Goal: Task Accomplishment & Management: Use online tool/utility

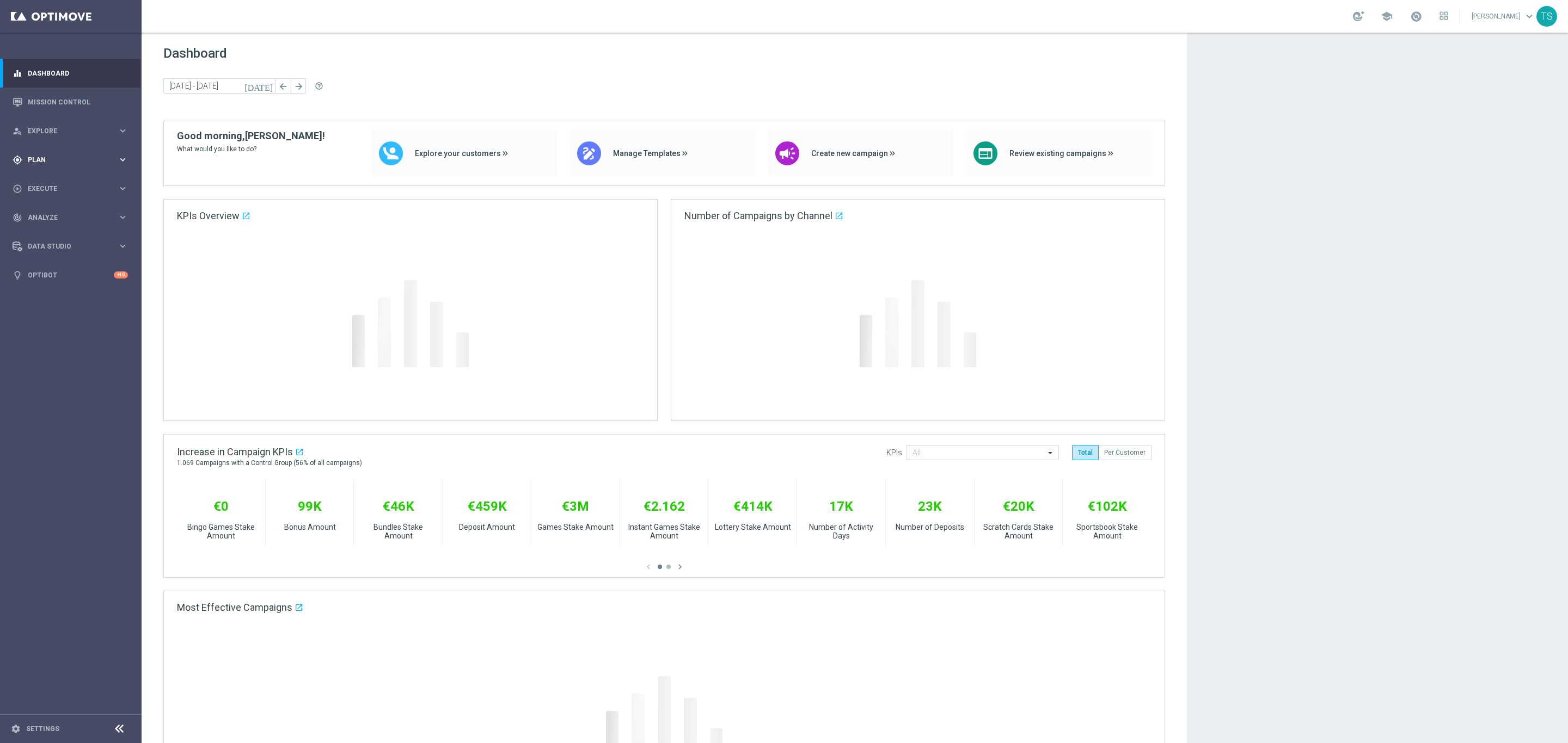
click at [42, 153] on div "gps_fixed Plan keyboard_arrow_right" at bounding box center [70, 160] width 140 height 29
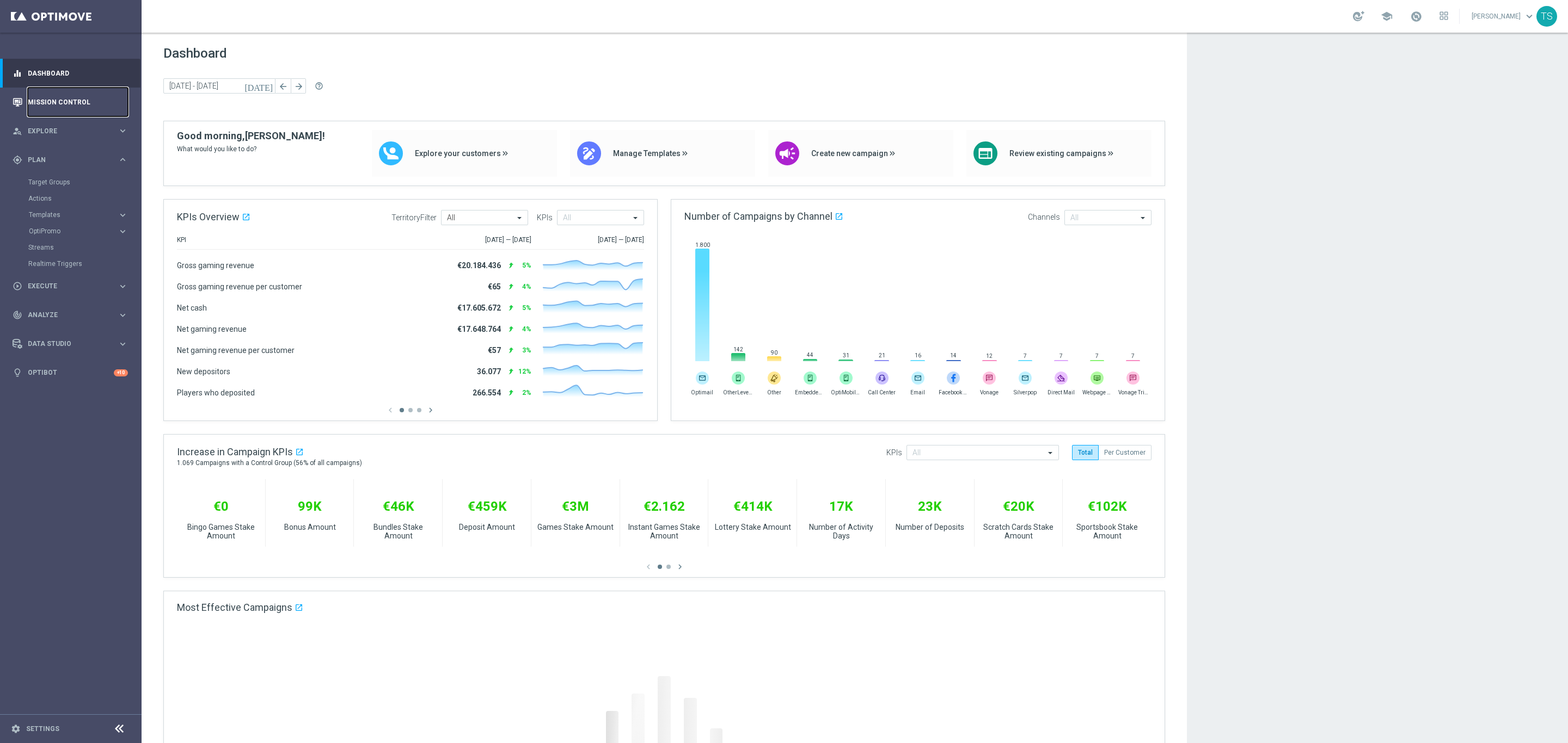
click at [62, 96] on link "Mission Control" at bounding box center [78, 102] width 100 height 29
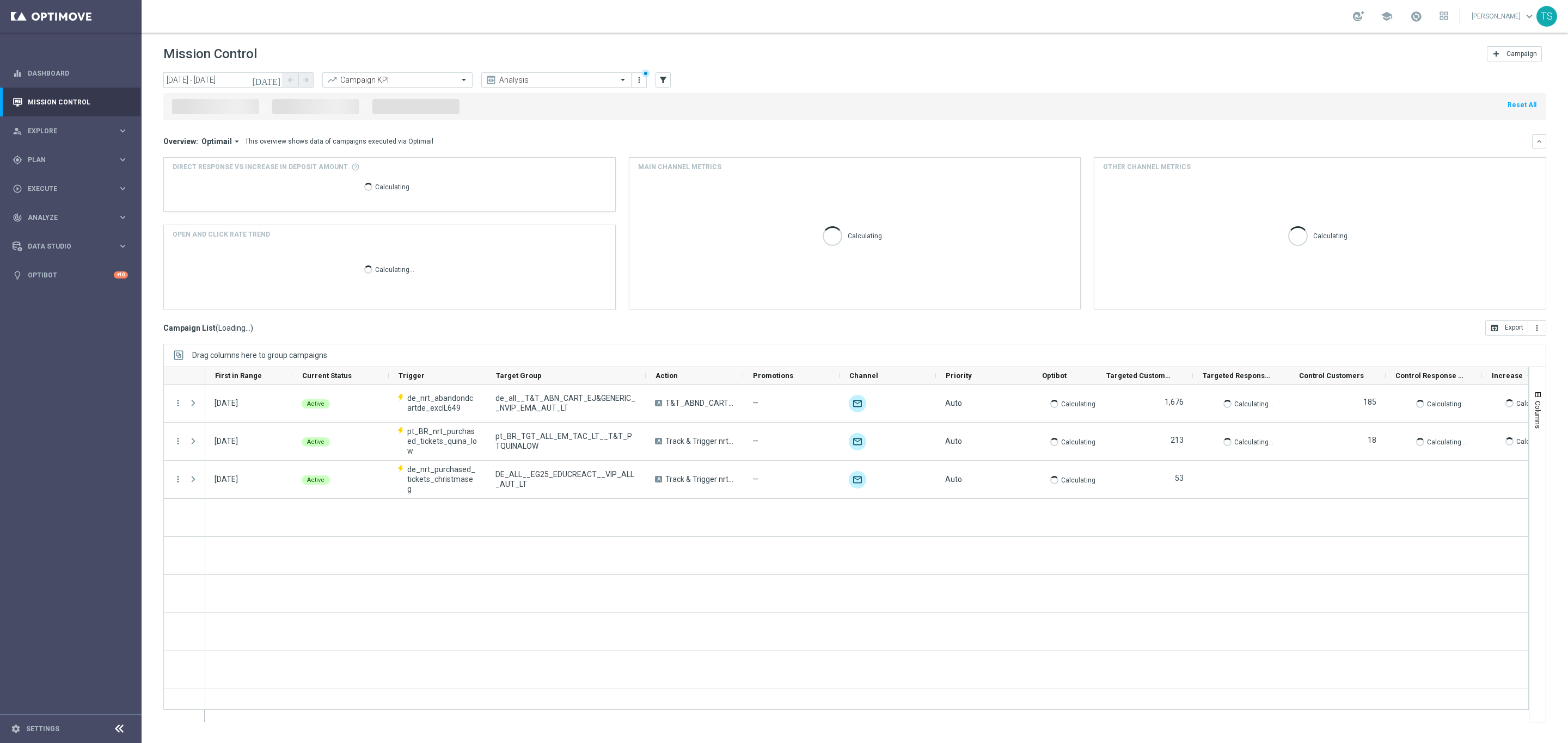
drag, startPoint x: 63, startPoint y: 111, endPoint x: 277, endPoint y: 76, distance: 216.8
click at [277, 76] on icon "[DATE]" at bounding box center [266, 80] width 30 height 10
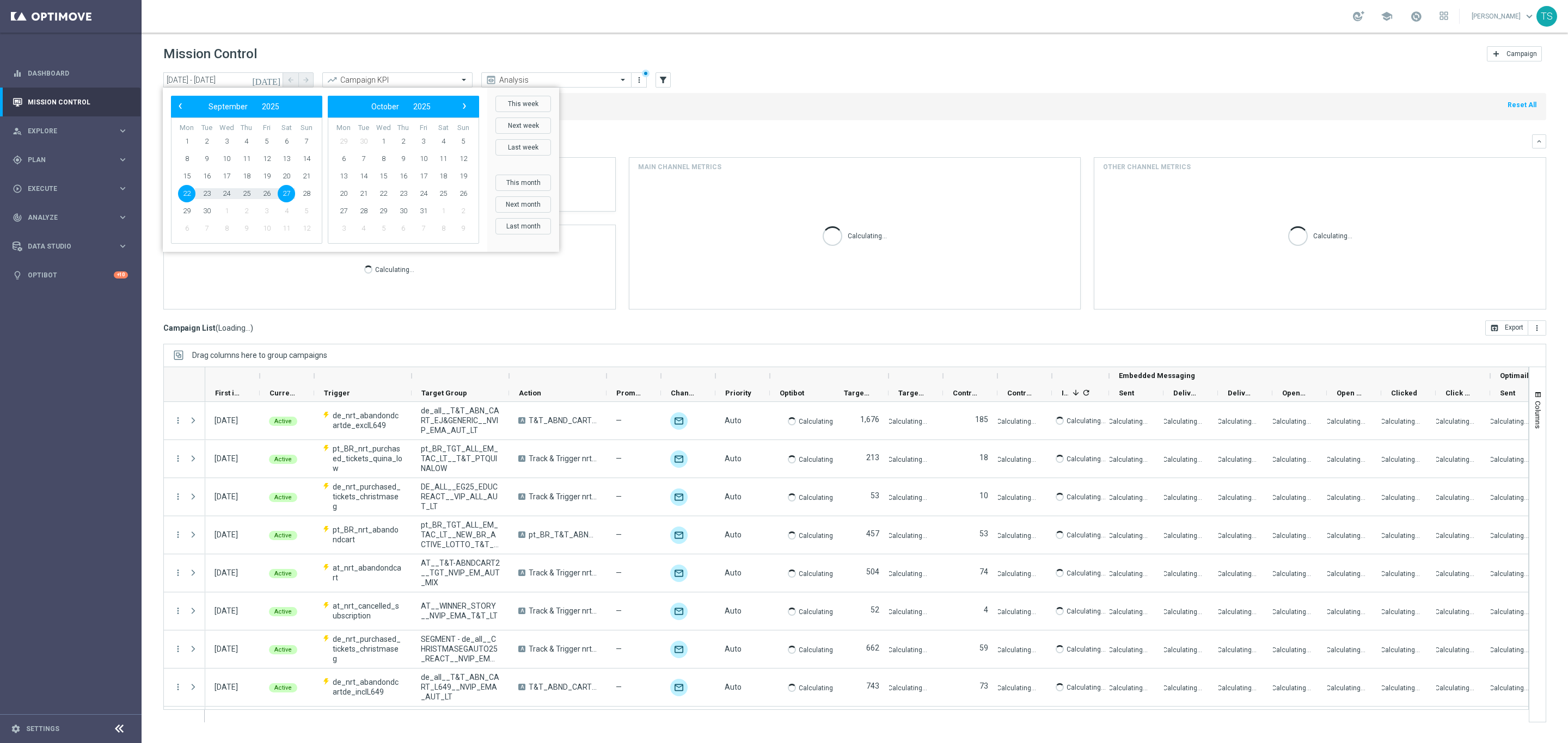
click at [283, 191] on span "27" at bounding box center [286, 194] width 17 height 17
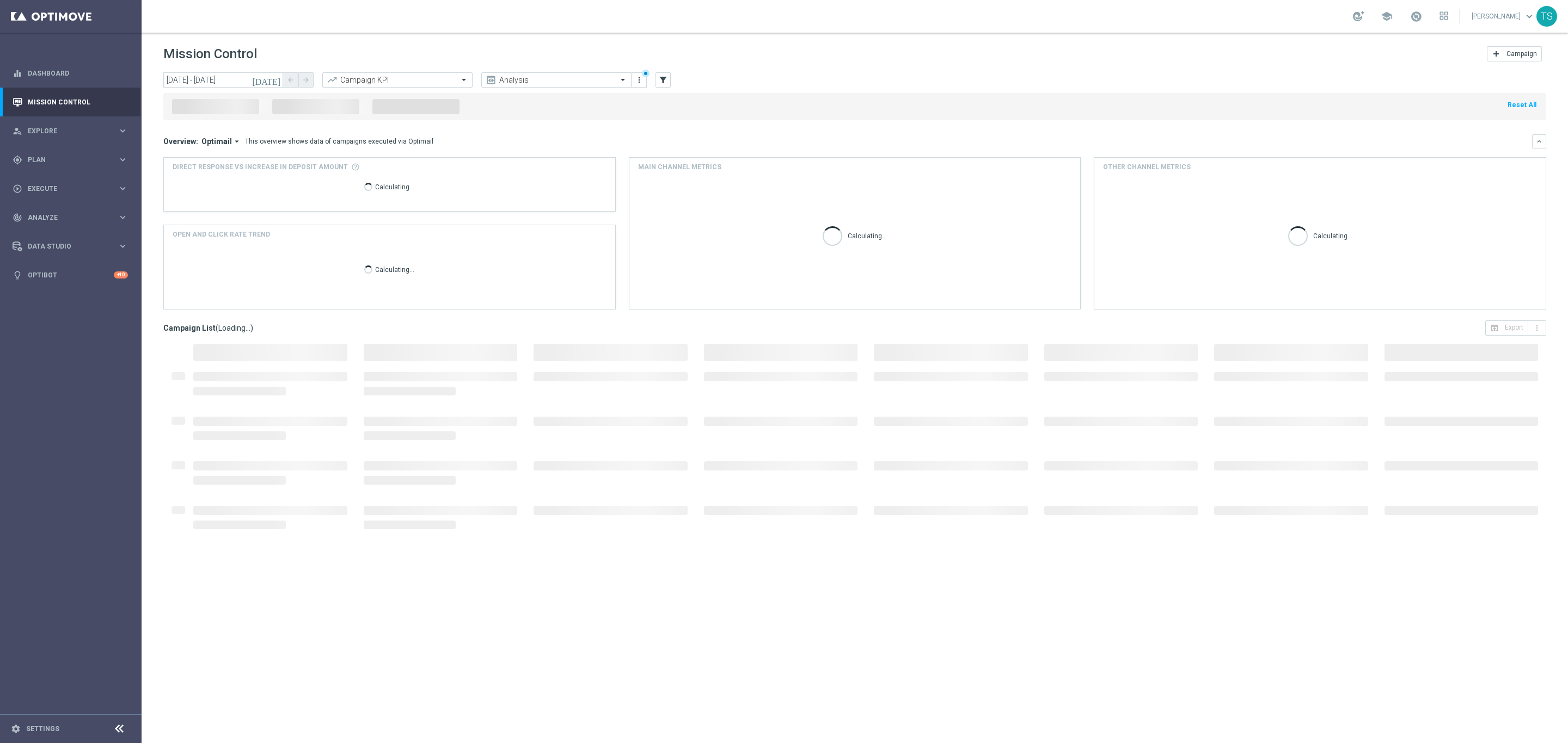
click at [276, 77] on icon "[DATE]" at bounding box center [266, 80] width 30 height 10
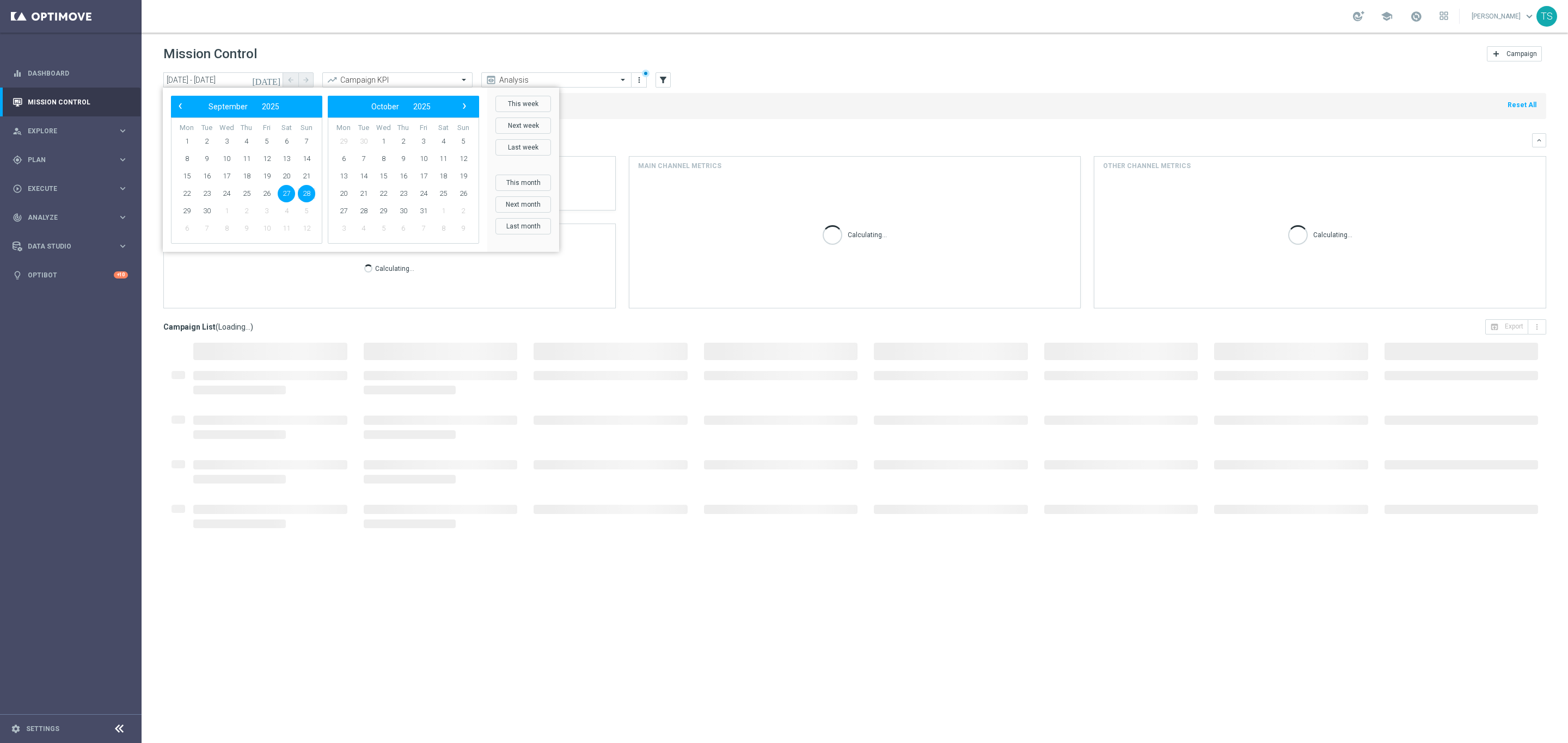
click at [278, 82] on icon "[DATE]" at bounding box center [266, 80] width 30 height 10
click at [268, 192] on span "26" at bounding box center [267, 194] width 17 height 17
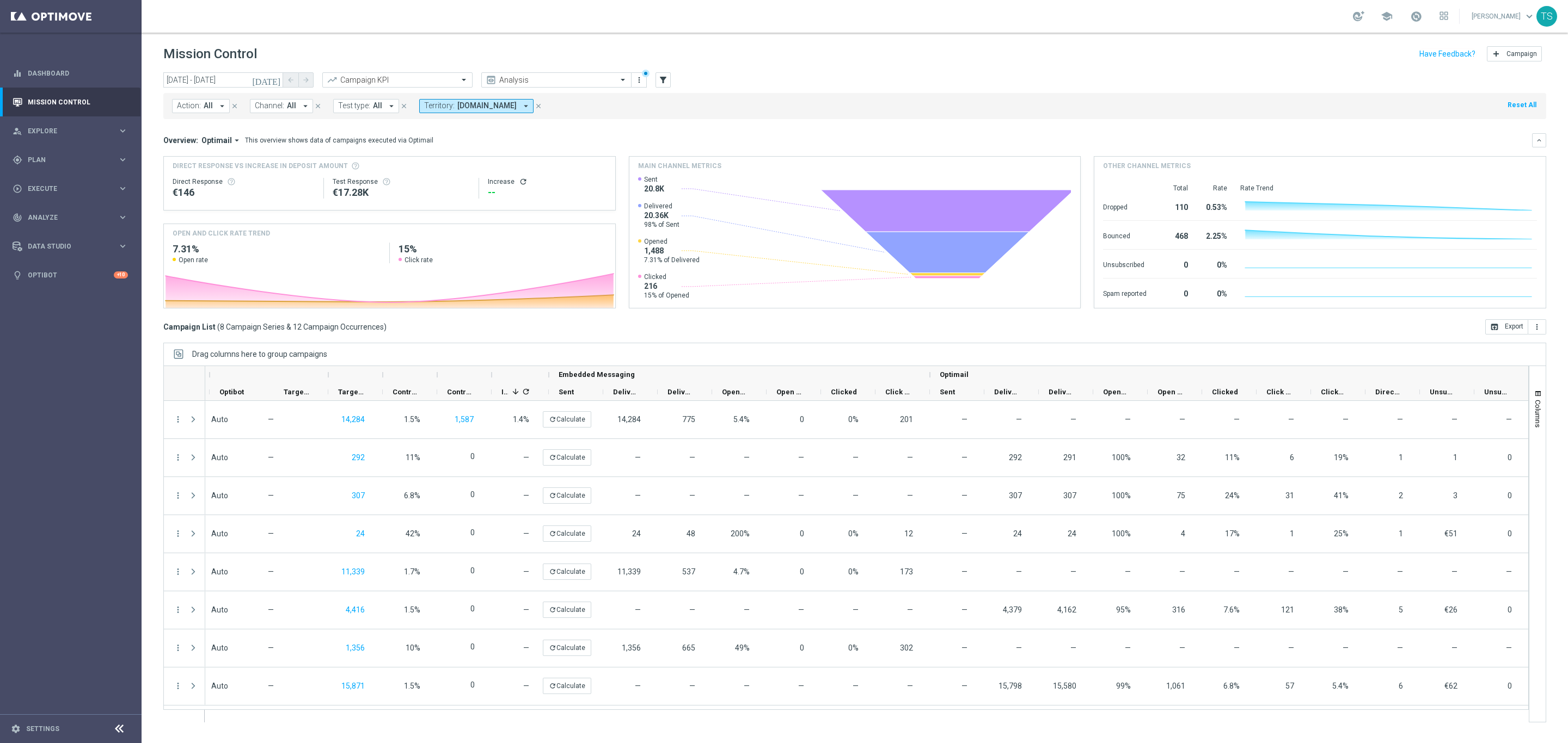
scroll to position [0, 560]
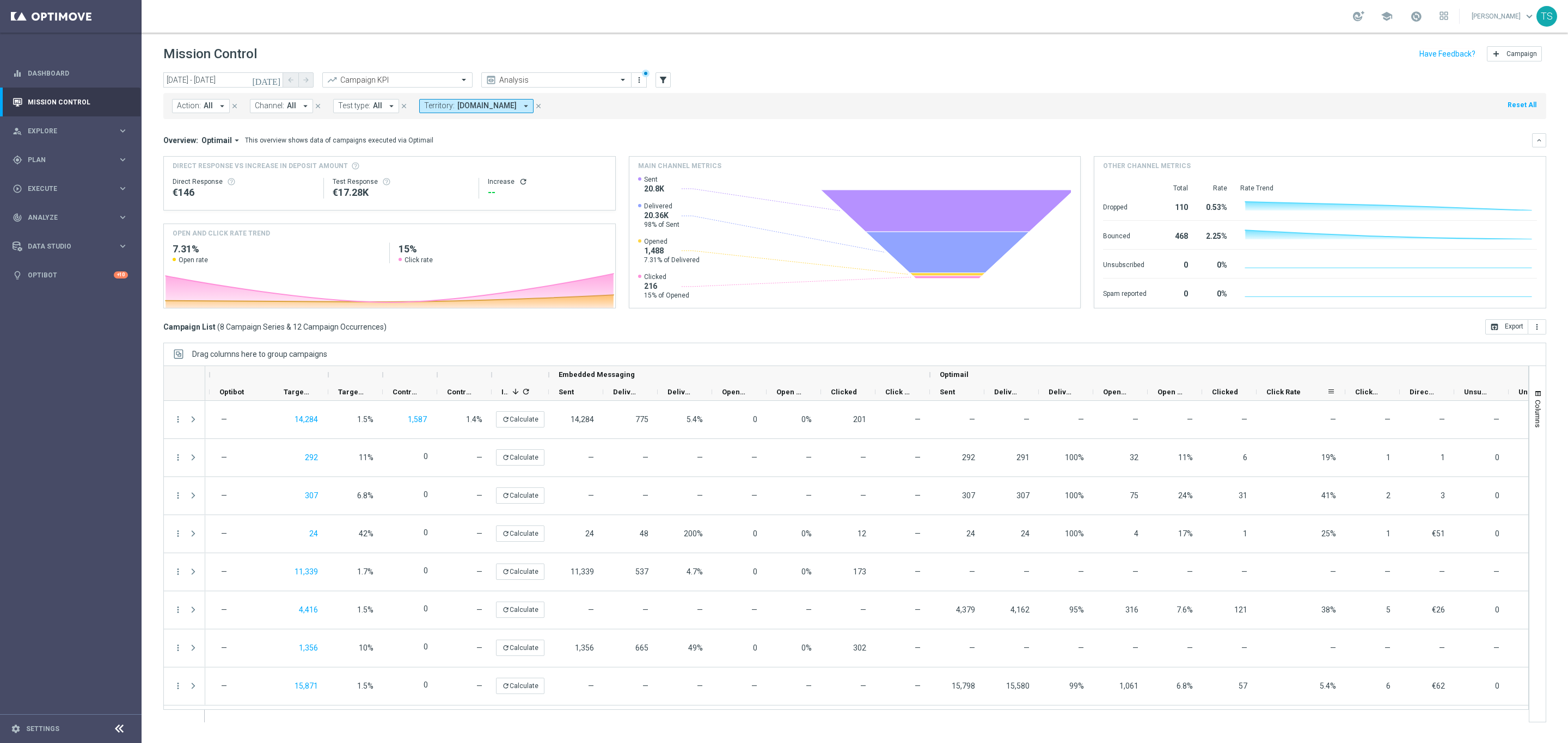
drag, startPoint x: 1310, startPoint y: 390, endPoint x: 1344, endPoint y: 392, distance: 34.1
click at [1344, 392] on div at bounding box center [1345, 392] width 5 height 17
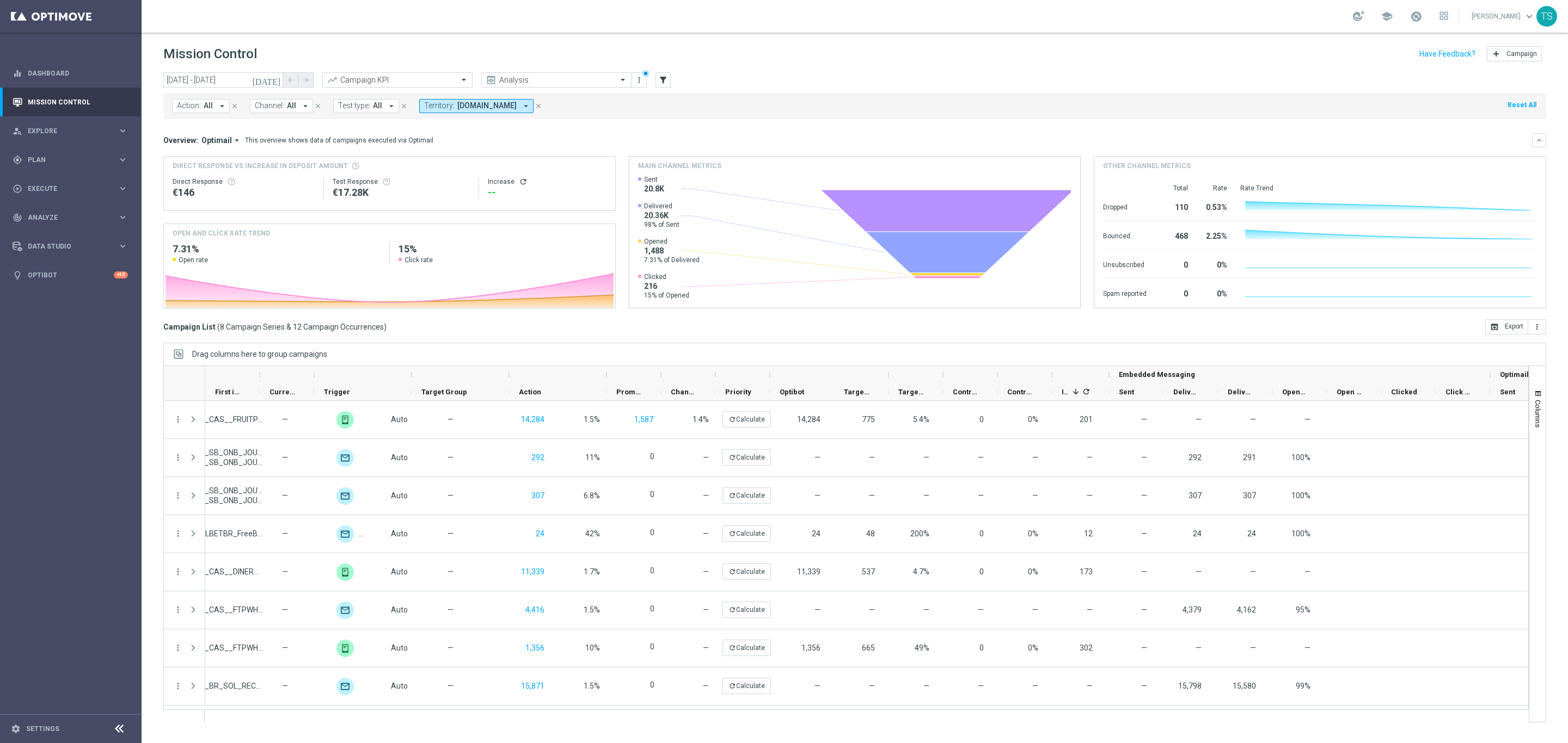
scroll to position [0, 0]
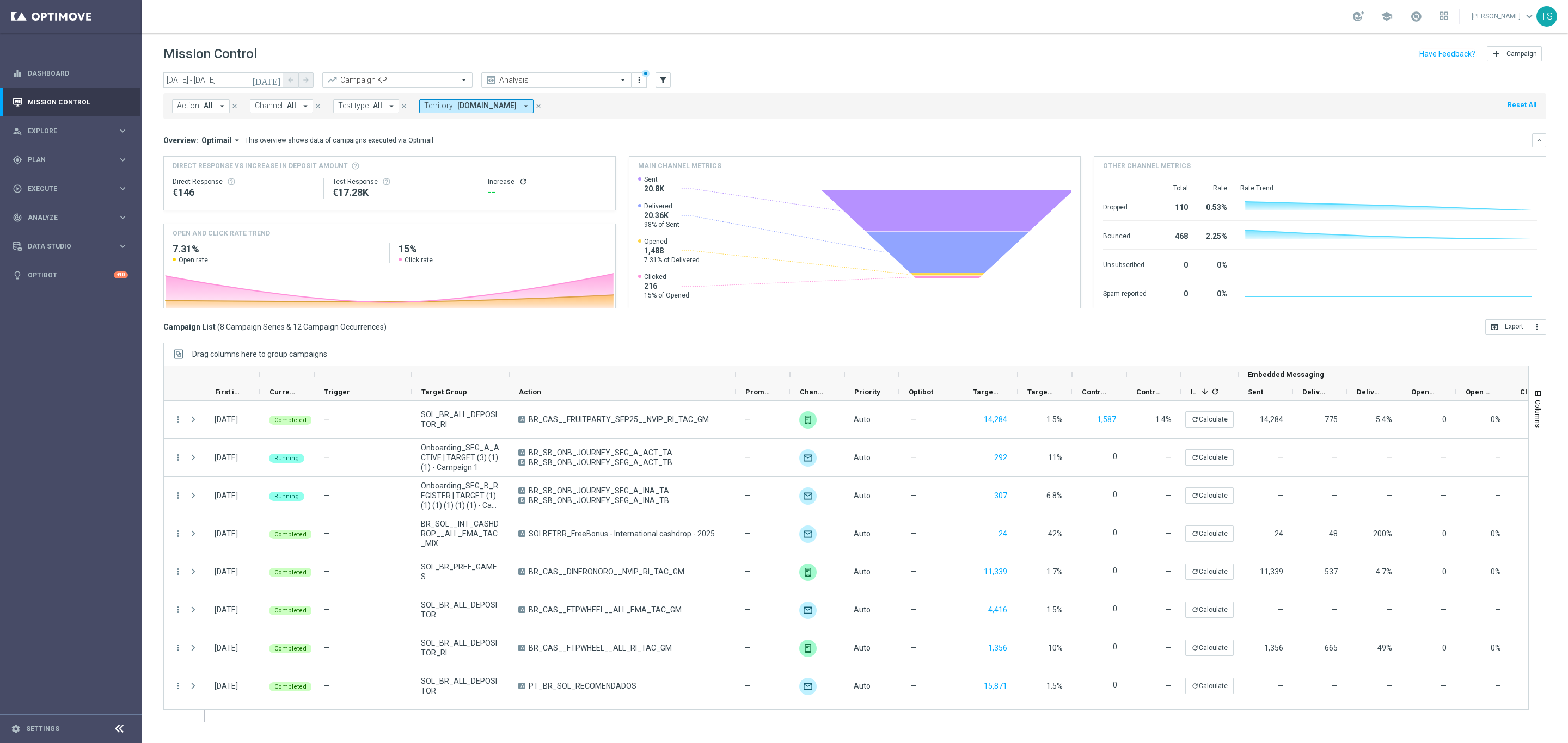
drag, startPoint x: 606, startPoint y: 373, endPoint x: 735, endPoint y: 368, distance: 129.1
click at [735, 368] on div at bounding box center [736, 375] width 5 height 17
drag, startPoint x: 1, startPoint y: 86, endPoint x: 1, endPoint y: 95, distance: 9.0
click at [1, 95] on accordion "equalizer Dashboard Mission Control" at bounding box center [70, 174] width 140 height 231
drag, startPoint x: 1012, startPoint y: 721, endPoint x: 1186, endPoint y: 728, distance: 174.1
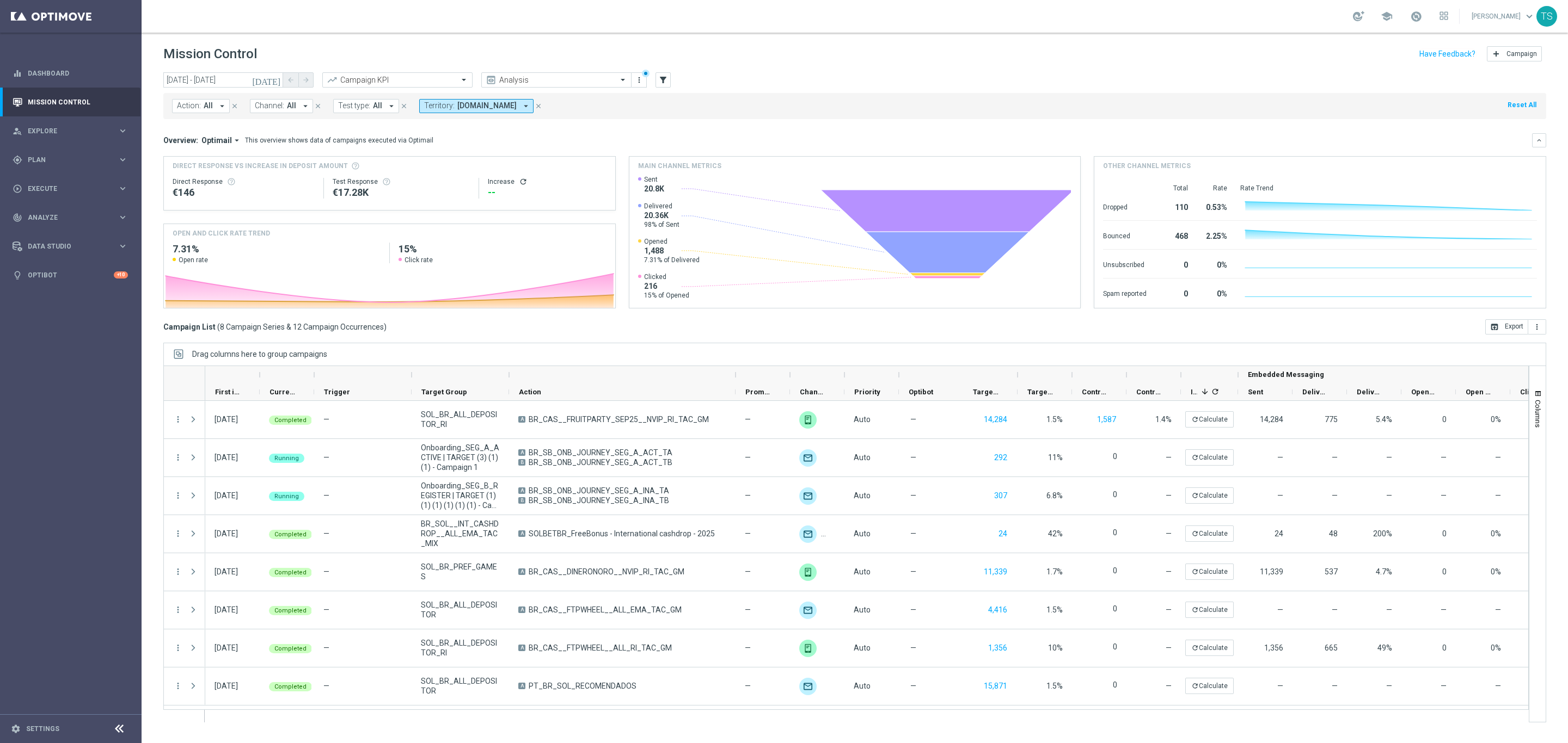
click at [1186, 728] on ag-grid-angular "Drag columns here to group campaigns Drag here to set column labels Optimail" at bounding box center [855, 537] width 1383 height 391
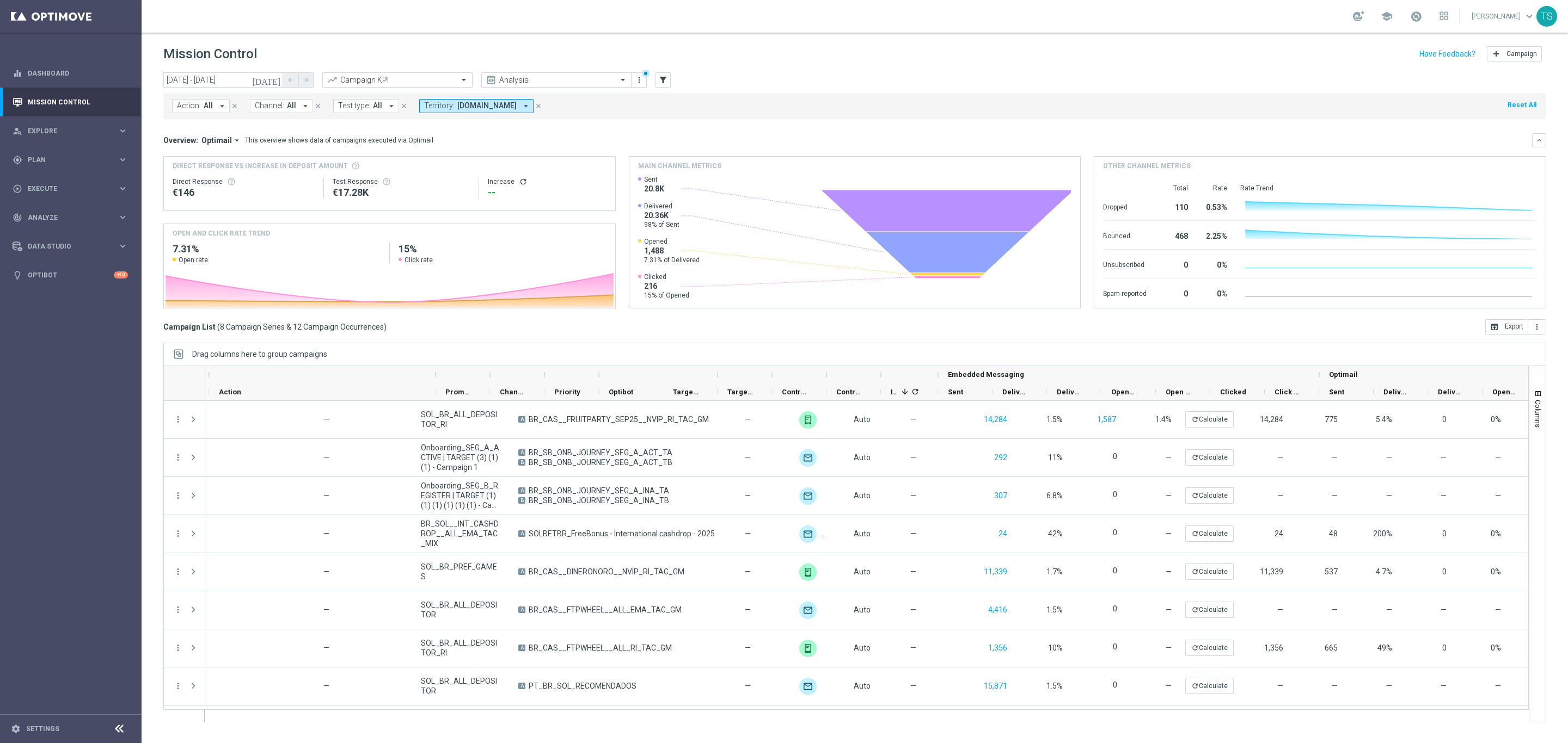
scroll to position [0, 299]
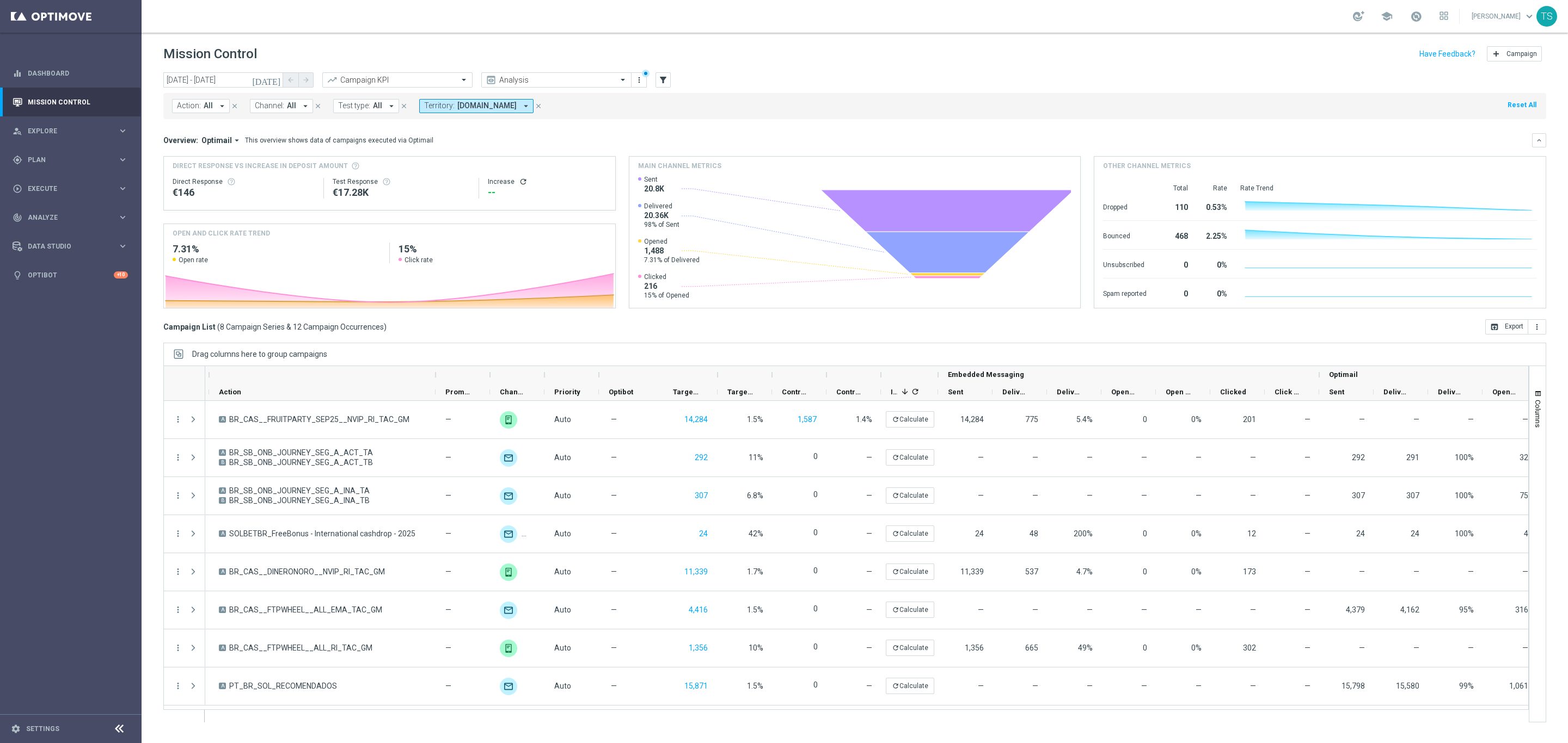
drag, startPoint x: 1138, startPoint y: 723, endPoint x: 1124, endPoint y: 719, distance: 14.6
click at [1128, 723] on ag-grid-angular "Drag columns here to group campaigns Drag here to set column labels Optimail" at bounding box center [855, 537] width 1383 height 391
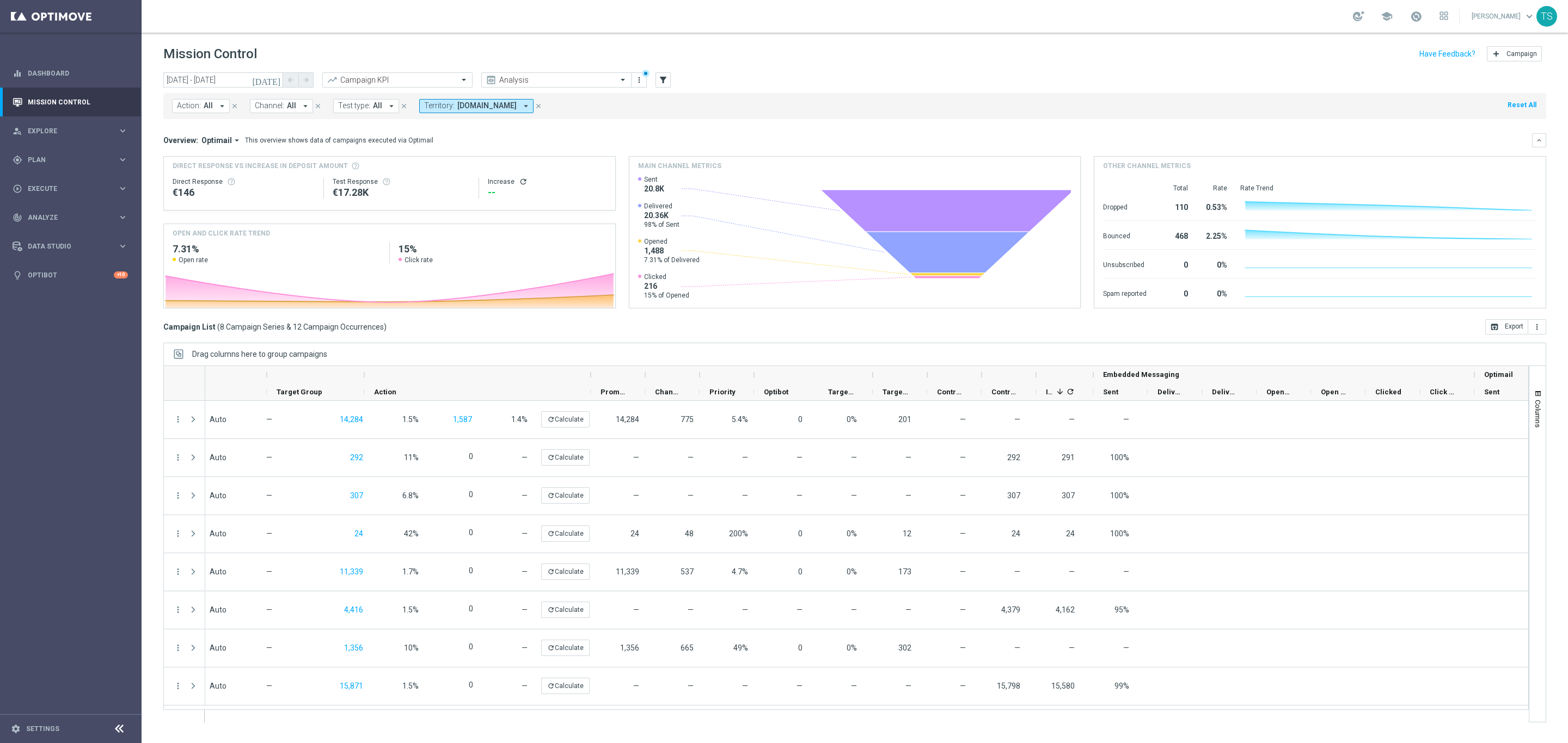
scroll to position [0, 0]
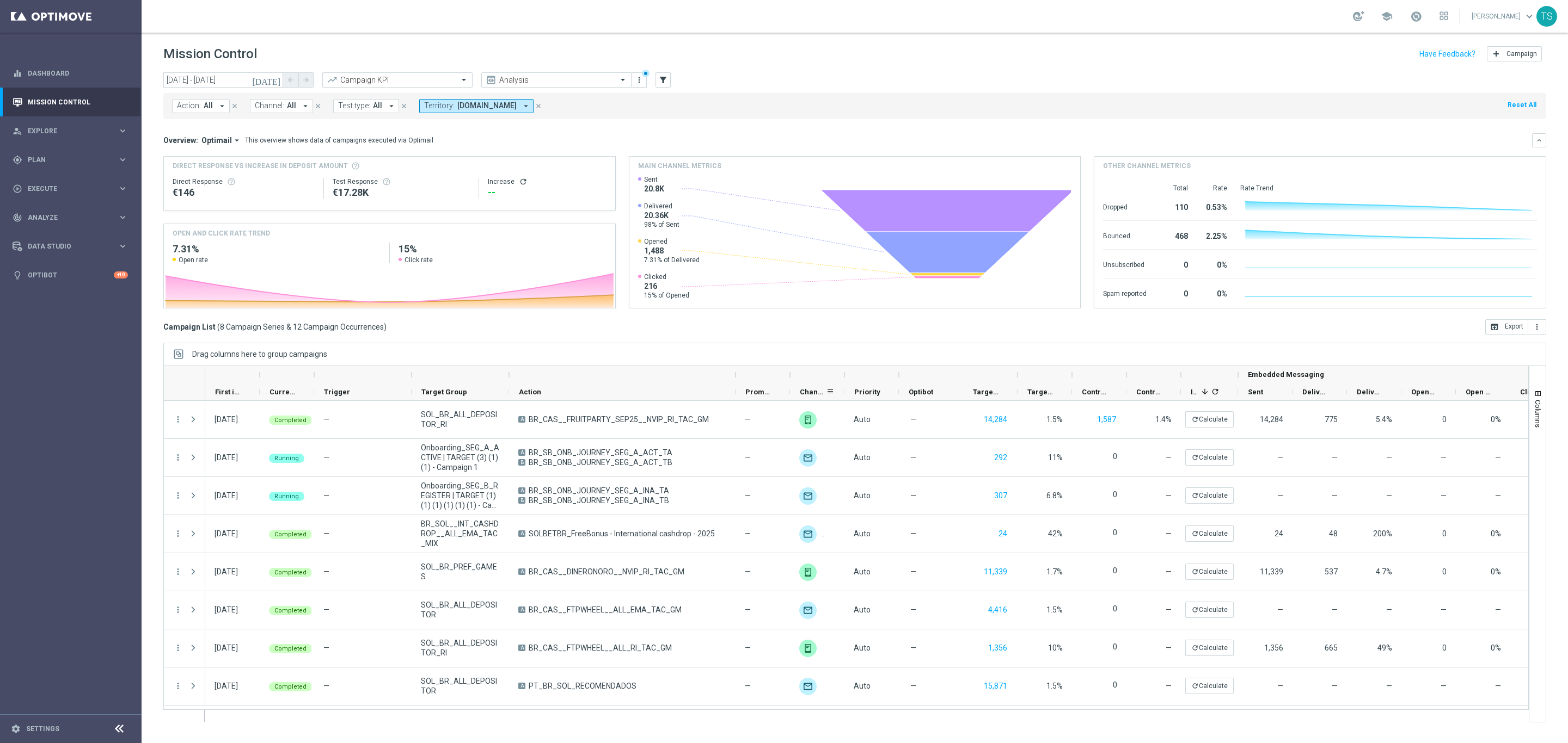
click at [794, 387] on div "Channel" at bounding box center [817, 392] width 55 height 17
click at [817, 394] on span "Channel" at bounding box center [813, 392] width 26 height 8
click at [830, 394] on span at bounding box center [830, 391] width 9 height 9
click at [912, 443] on span "Autosize This Column" at bounding box center [885, 442] width 96 height 17
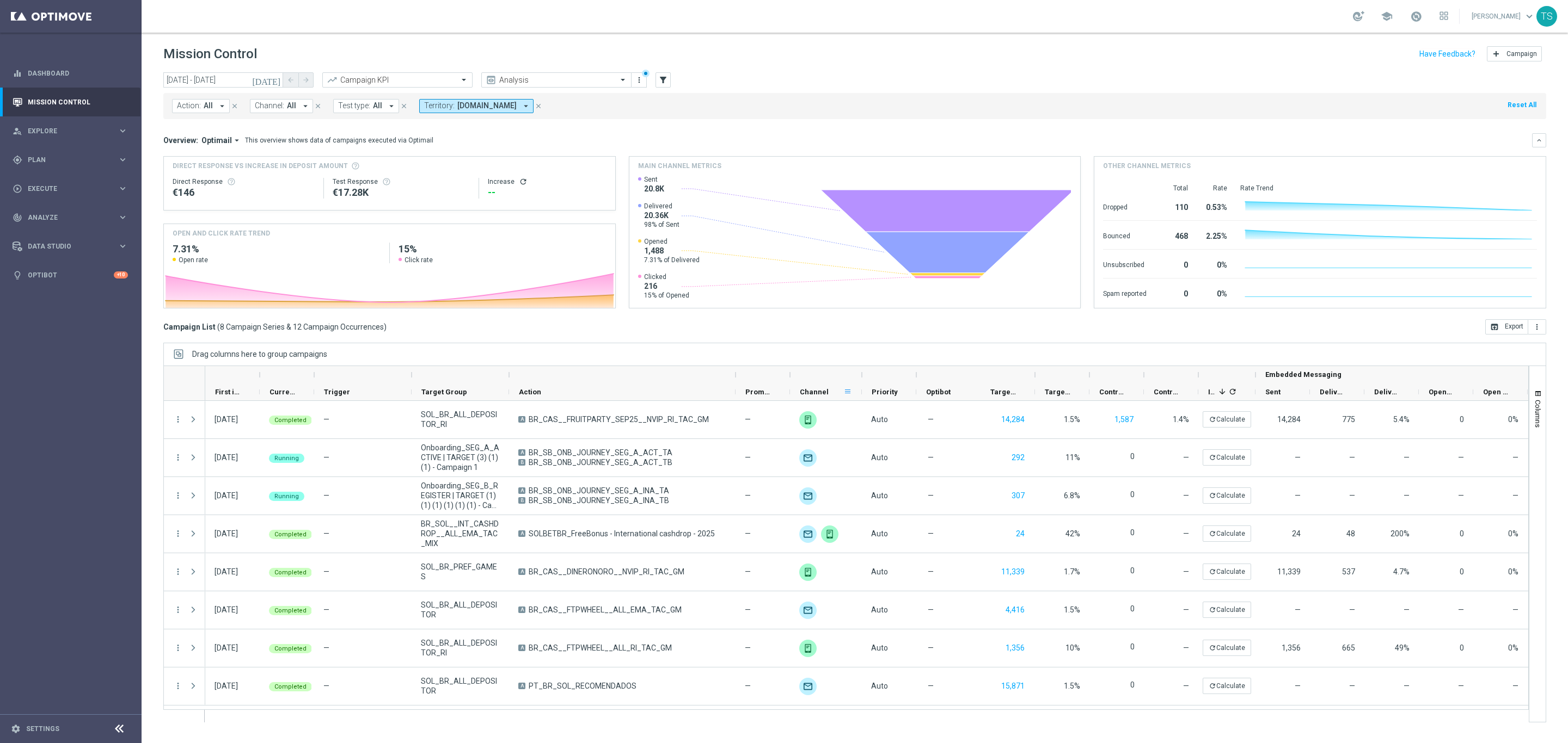
click at [846, 390] on span at bounding box center [847, 391] width 9 height 9
click at [885, 486] on span "Group by Channel" at bounding box center [902, 483] width 96 height 17
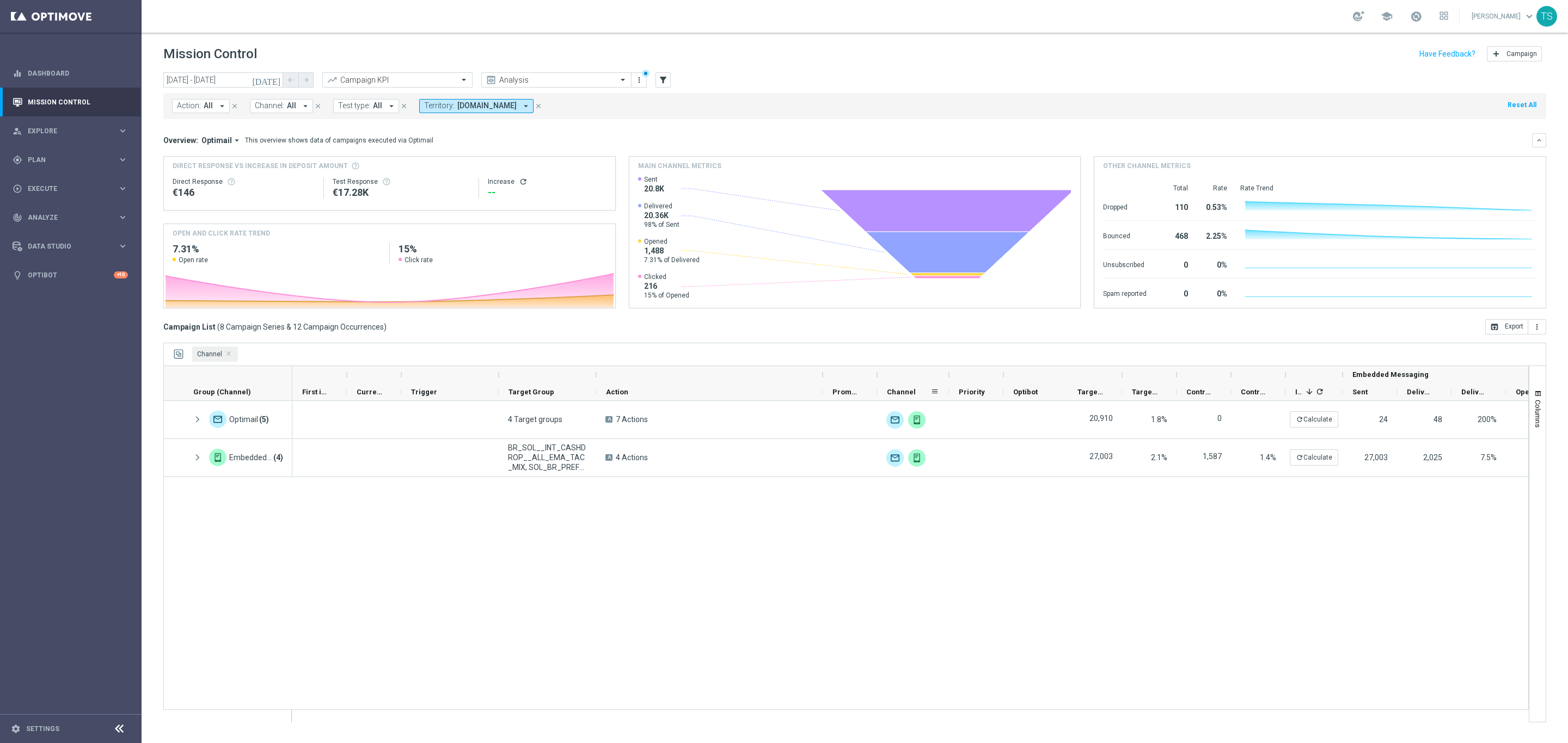
click at [920, 392] on div "Channel" at bounding box center [909, 392] width 44 height 17
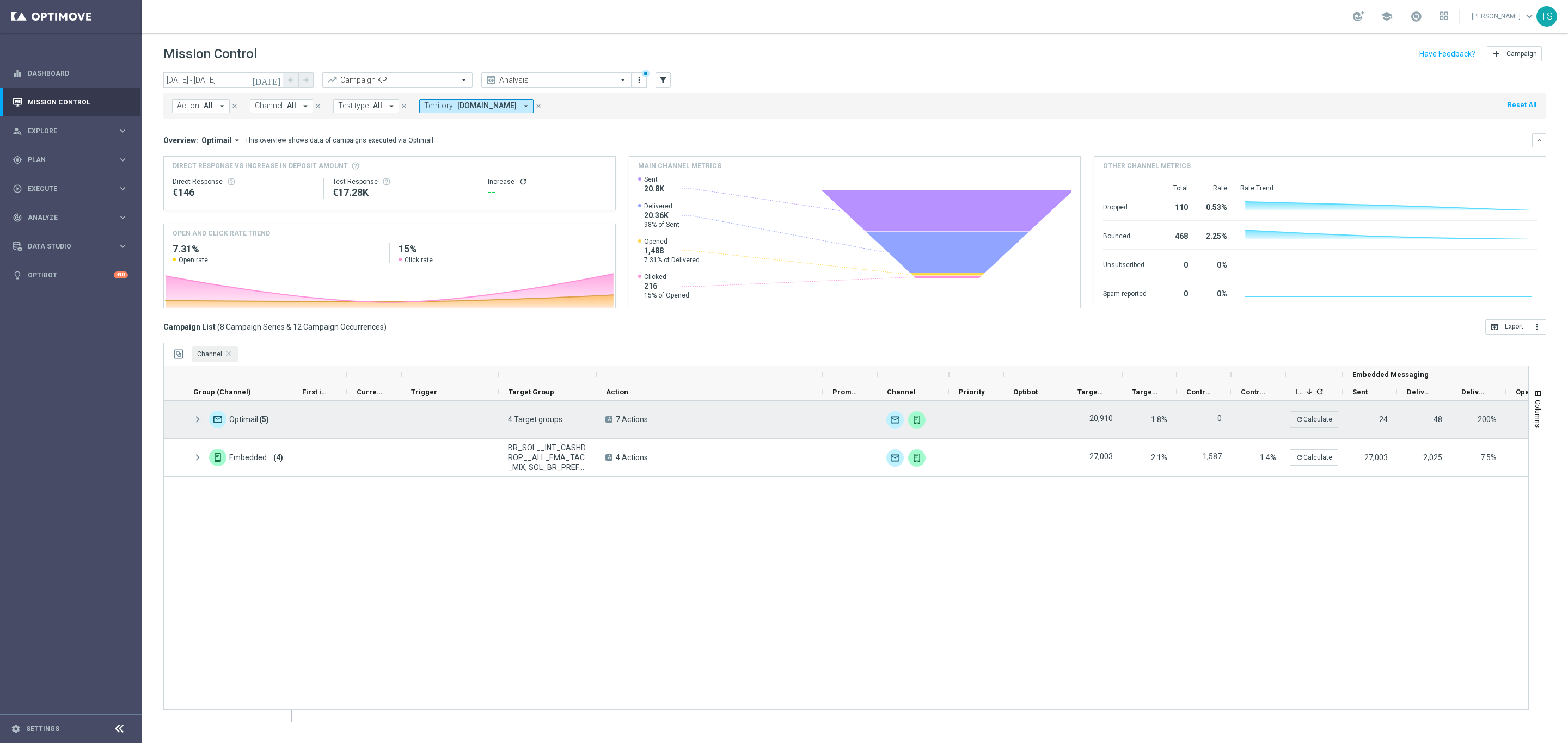
click at [193, 416] on span at bounding box center [197, 420] width 10 height 9
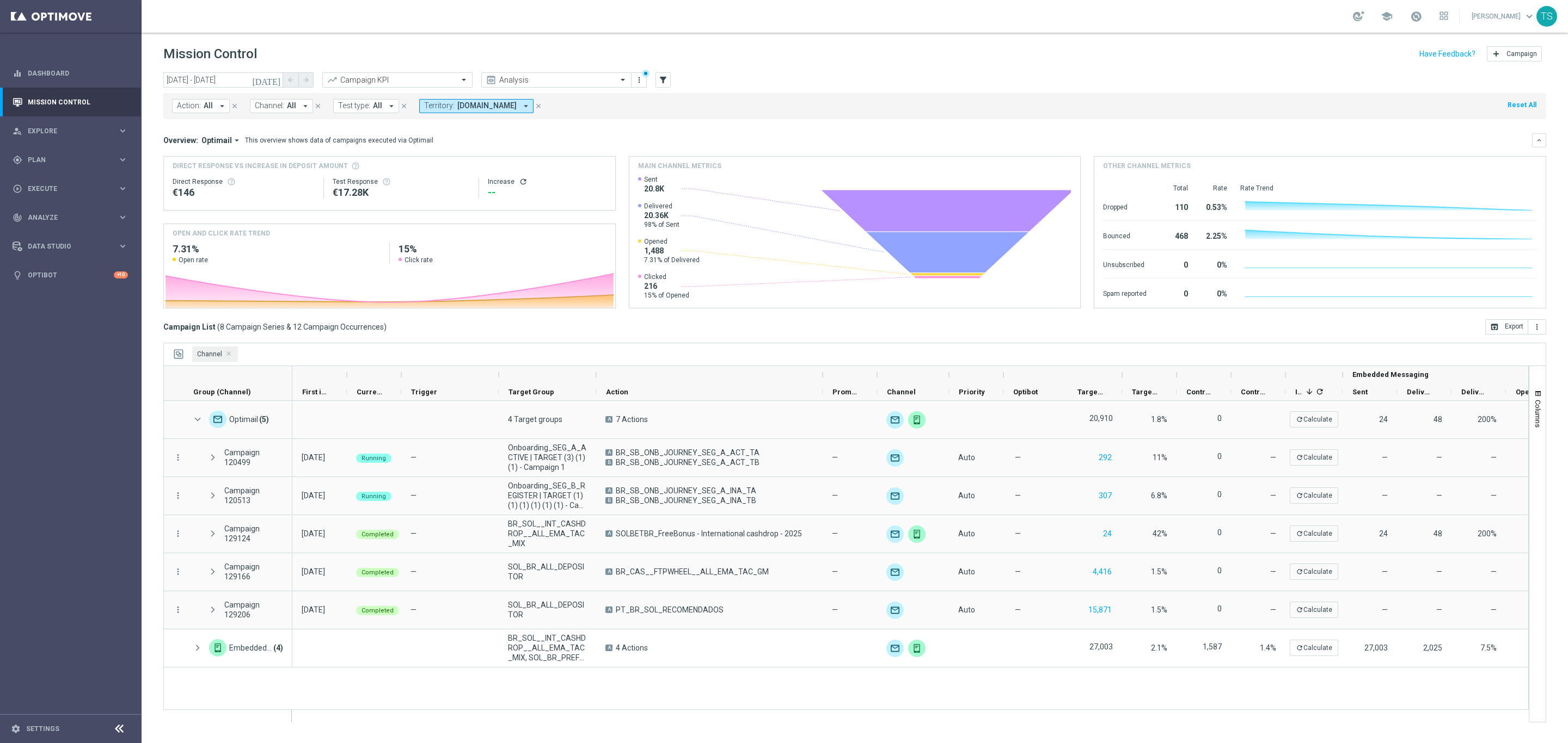
click at [275, 79] on icon "[DATE]" at bounding box center [266, 80] width 30 height 10
click at [278, 80] on icon "[DATE]" at bounding box center [266, 80] width 30 height 10
click at [248, 80] on input "[DATE] - [DATE]" at bounding box center [223, 80] width 120 height 15
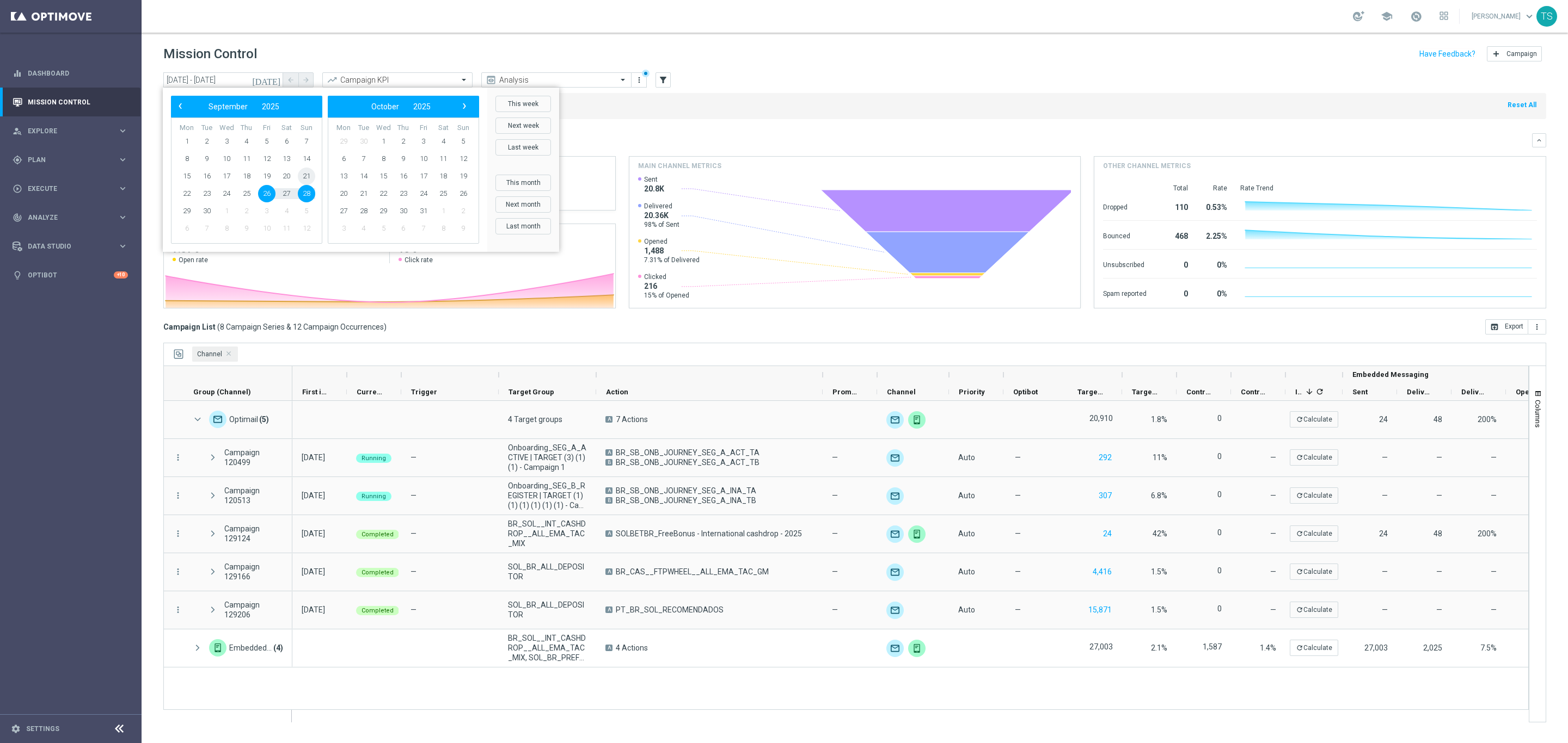
click at [301, 173] on span "21" at bounding box center [306, 176] width 17 height 17
click at [281, 195] on span "27" at bounding box center [286, 194] width 17 height 17
type input "[DATE] - [DATE]"
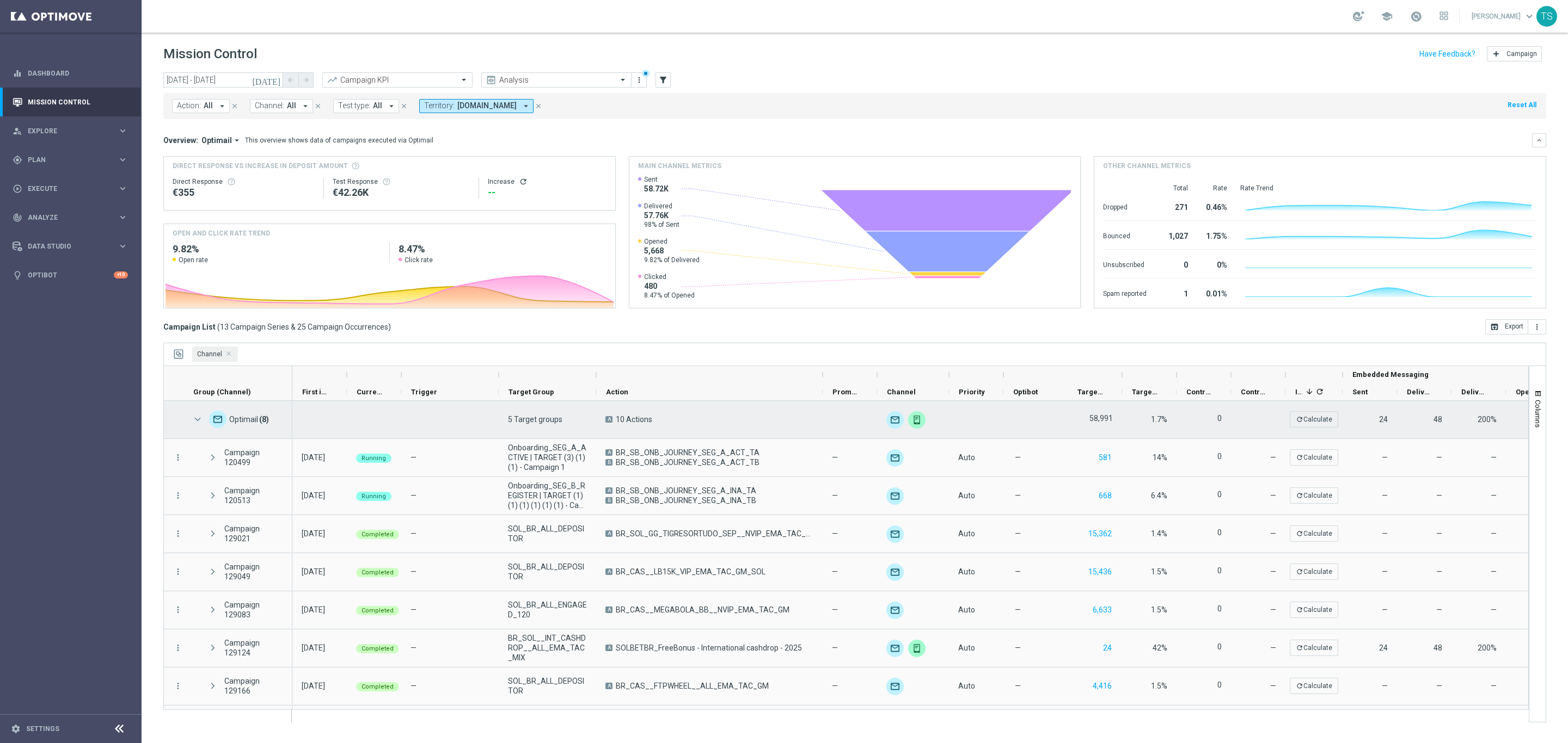
click at [200, 420] on span at bounding box center [197, 420] width 10 height 9
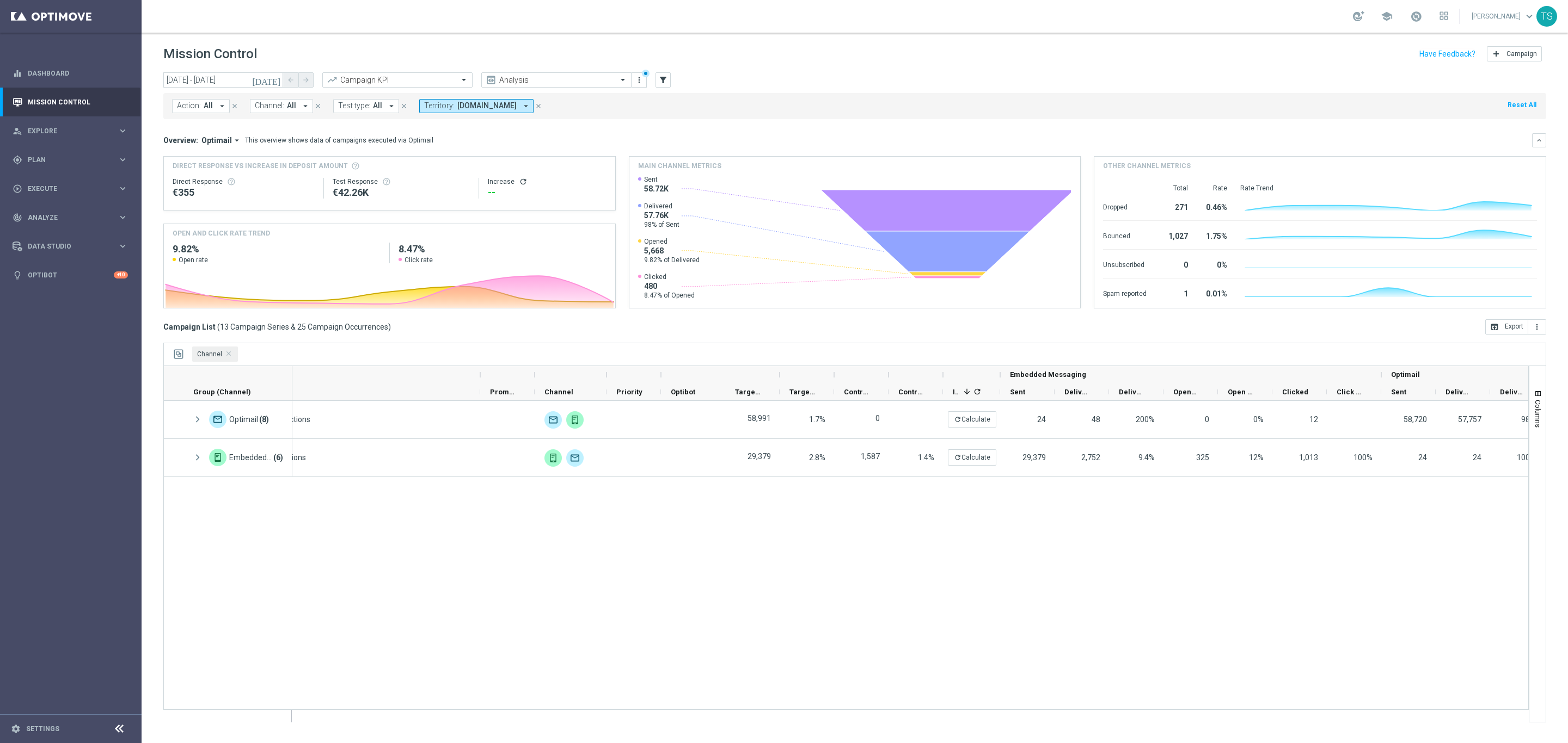
scroll to position [0, 345]
drag, startPoint x: 1188, startPoint y: 727, endPoint x: 1091, endPoint y: 646, distance: 126.4
click at [1091, 646] on div "5 Target groups A 10 Actions 58,991 1.7% 0 refresh Calculate 24 48 200% 0 0% 12…" at bounding box center [910, 561] width 1236 height 321
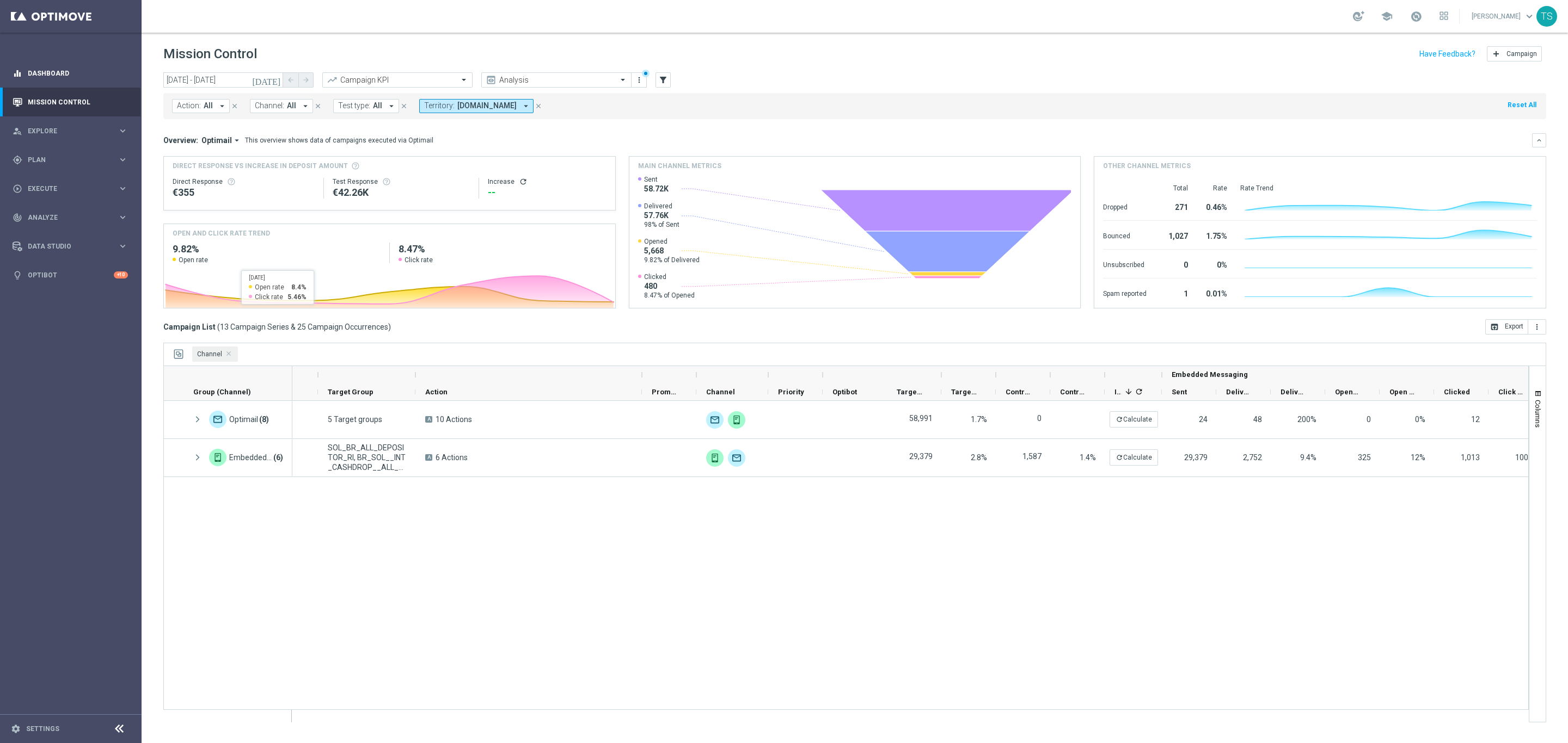
click at [17, 70] on icon "equalizer" at bounding box center [17, 73] width 10 height 10
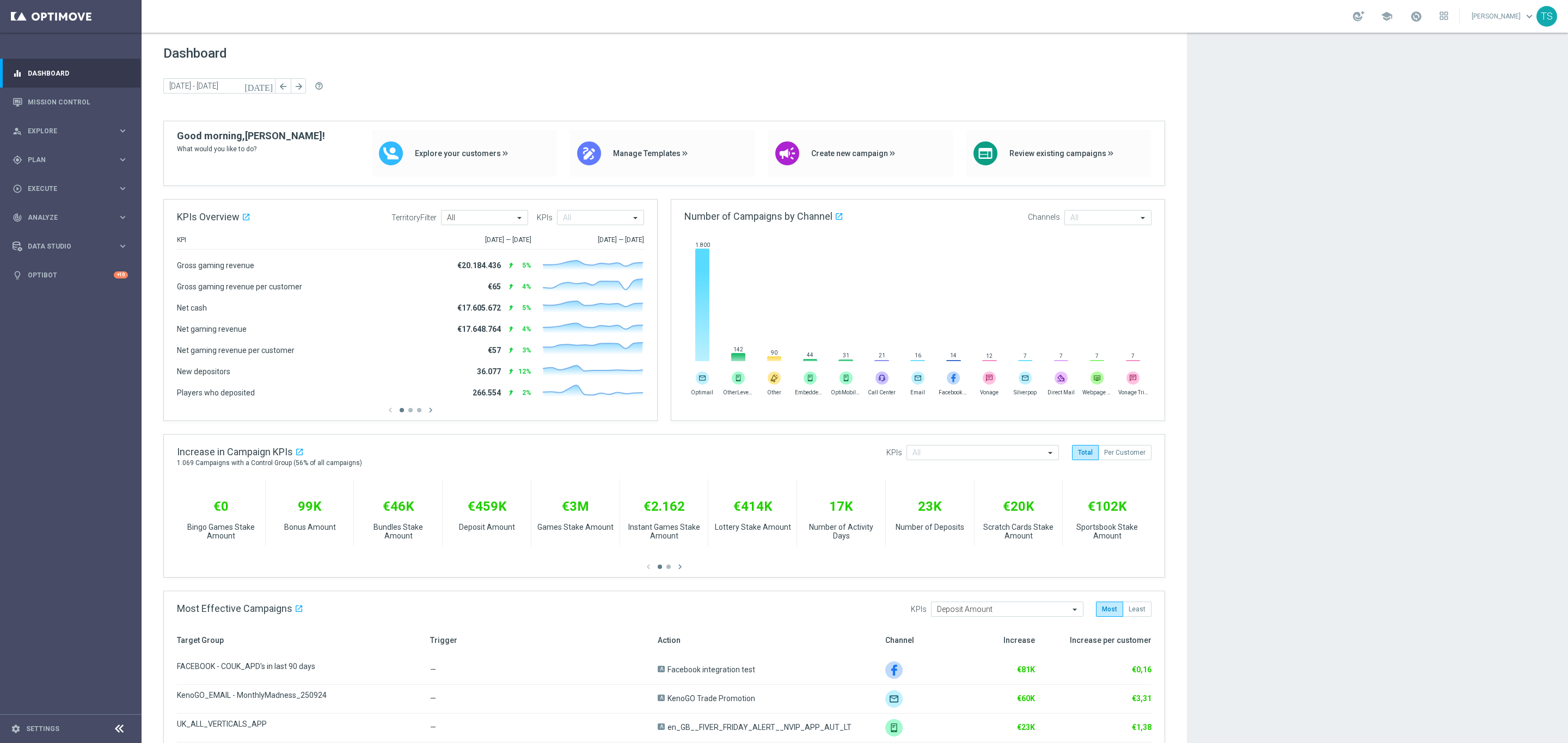
drag, startPoint x: 1504, startPoint y: 123, endPoint x: 1340, endPoint y: 58, distance: 176.4
click at [1340, 58] on app-dashboard-grid "Dashboard [DATE] [DATE] - [DATE] arrow_back arrow_forward help_outline KPIs Ove…" at bounding box center [855, 665] width 1426 height 1263
